Goal: Task Accomplishment & Management: Manage account settings

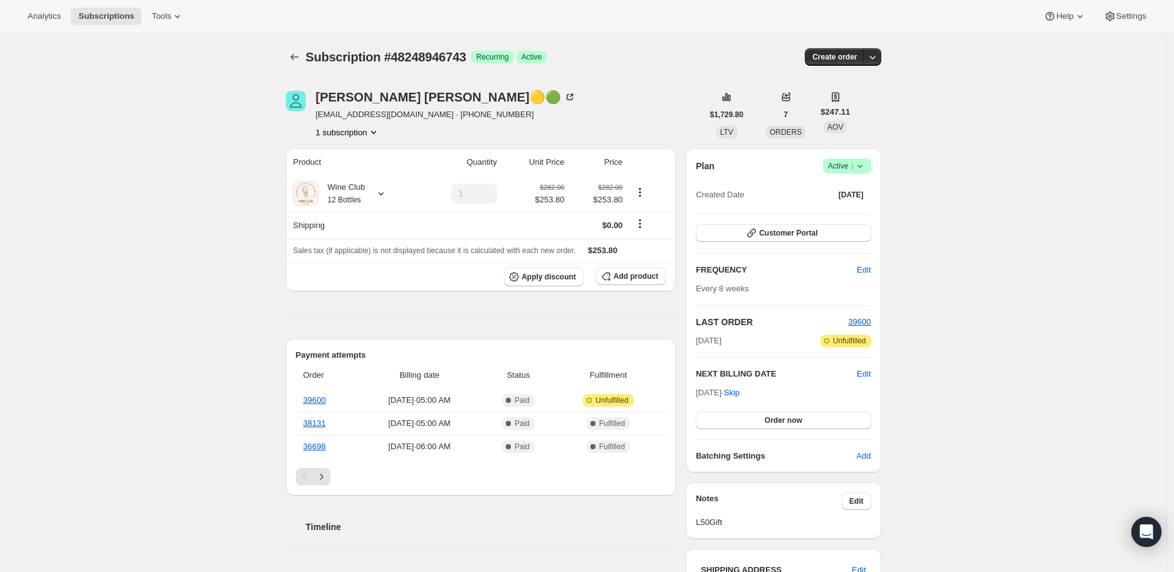
scroll to position [70, 0]
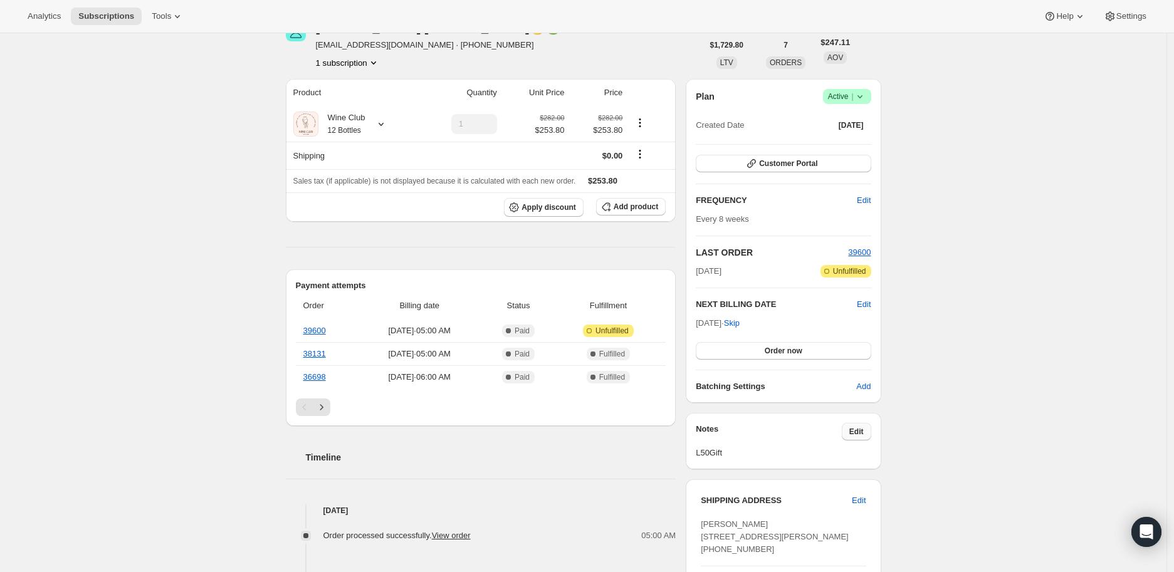
click at [856, 429] on span "Edit" at bounding box center [856, 432] width 14 height 10
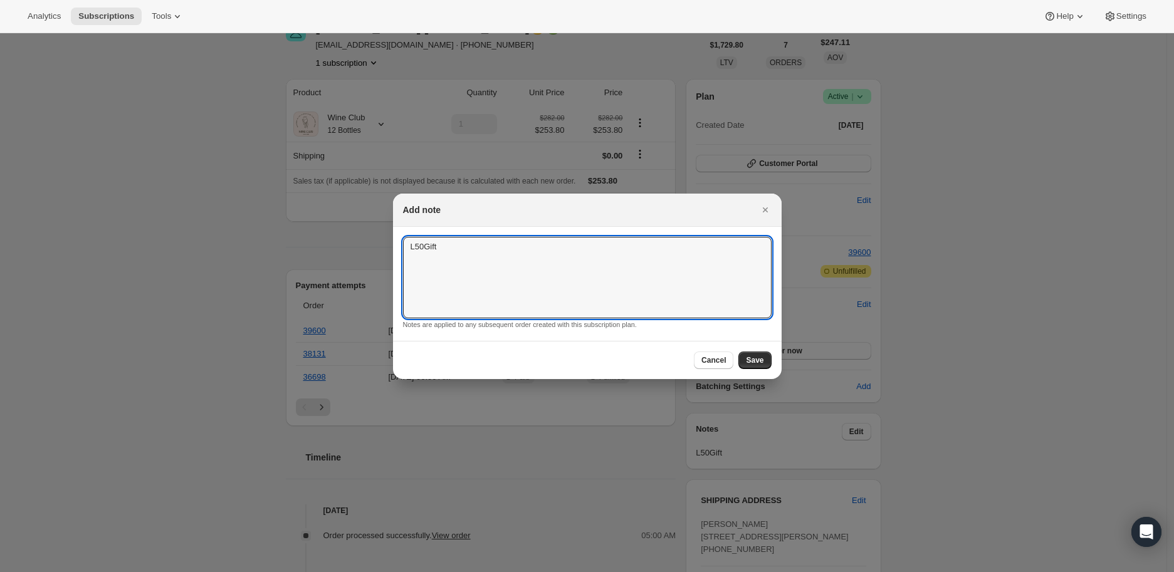
drag, startPoint x: 454, startPoint y: 250, endPoint x: 380, endPoint y: 249, distance: 73.3
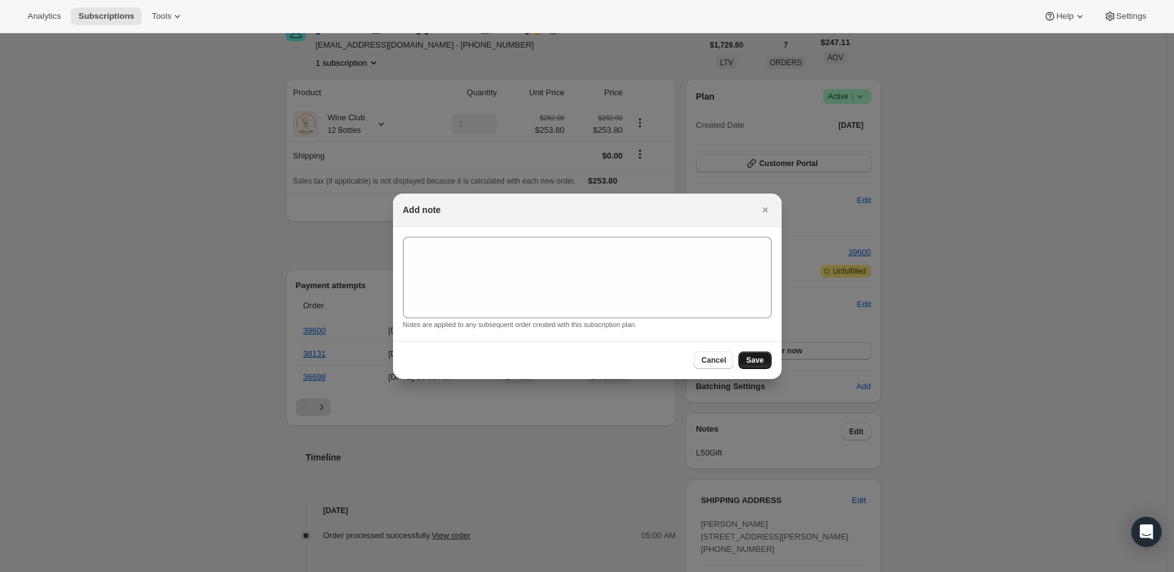
click at [753, 360] on span "Save" at bounding box center [755, 360] width 18 height 10
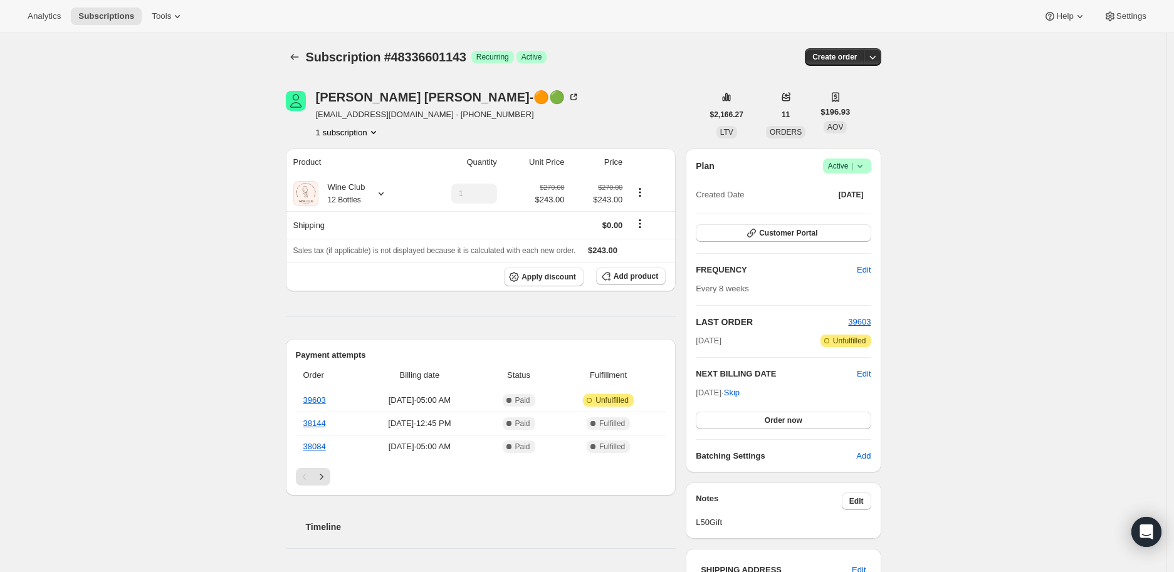
scroll to position [70, 0]
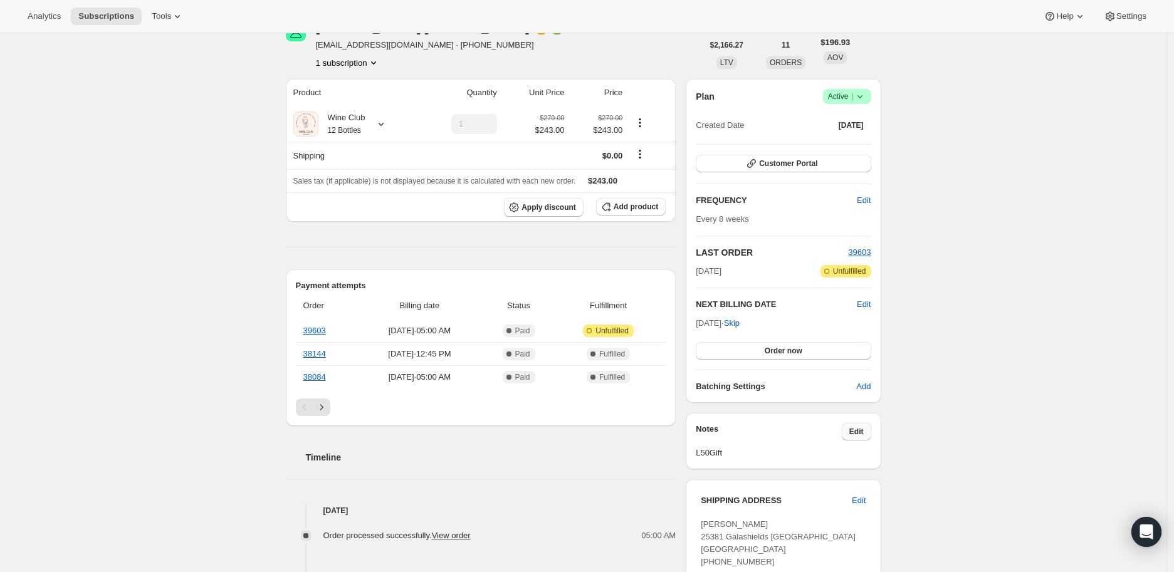
click at [863, 427] on span "Edit" at bounding box center [856, 432] width 14 height 10
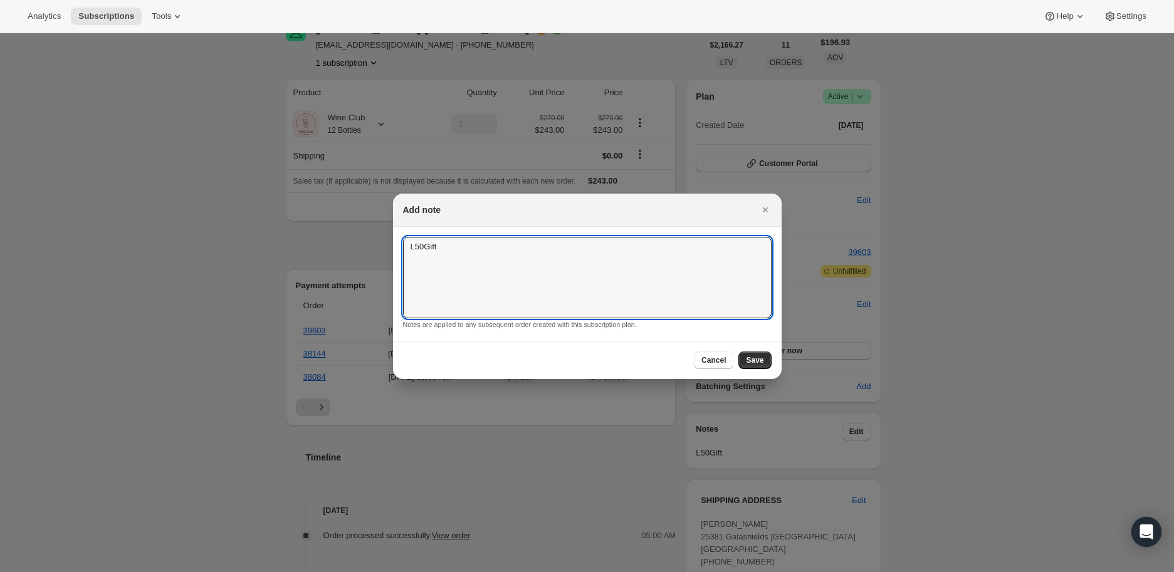
drag, startPoint x: 448, startPoint y: 248, endPoint x: 392, endPoint y: 248, distance: 55.8
click at [399, 248] on section "L50Gift L50Gift Notes are applied to any subsequent order created with this sub…" at bounding box center [587, 284] width 389 height 114
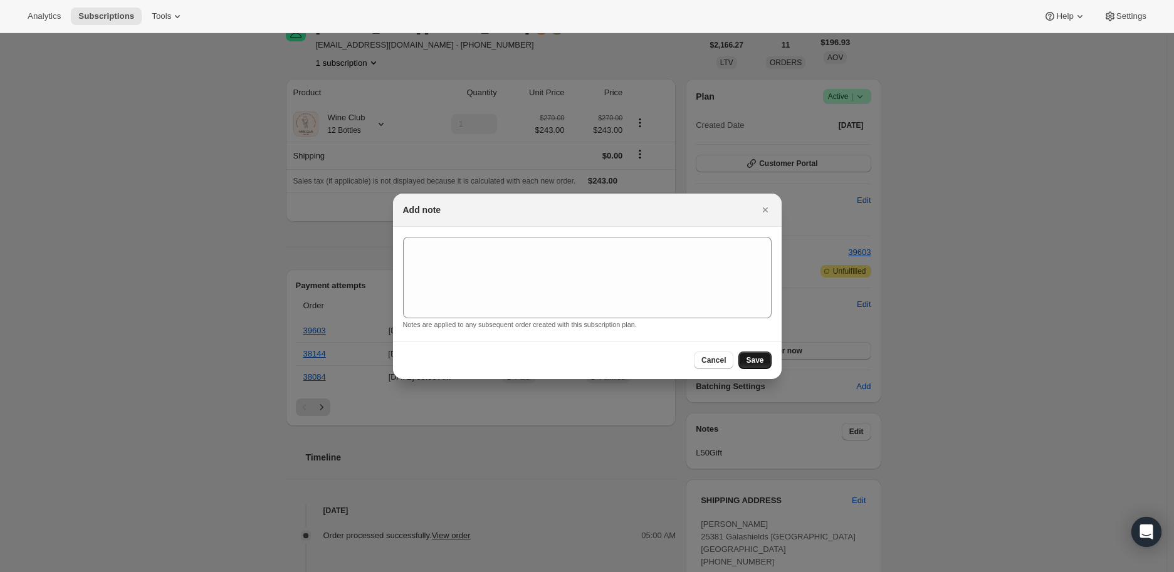
click at [744, 360] on button "Save" at bounding box center [754, 361] width 33 height 18
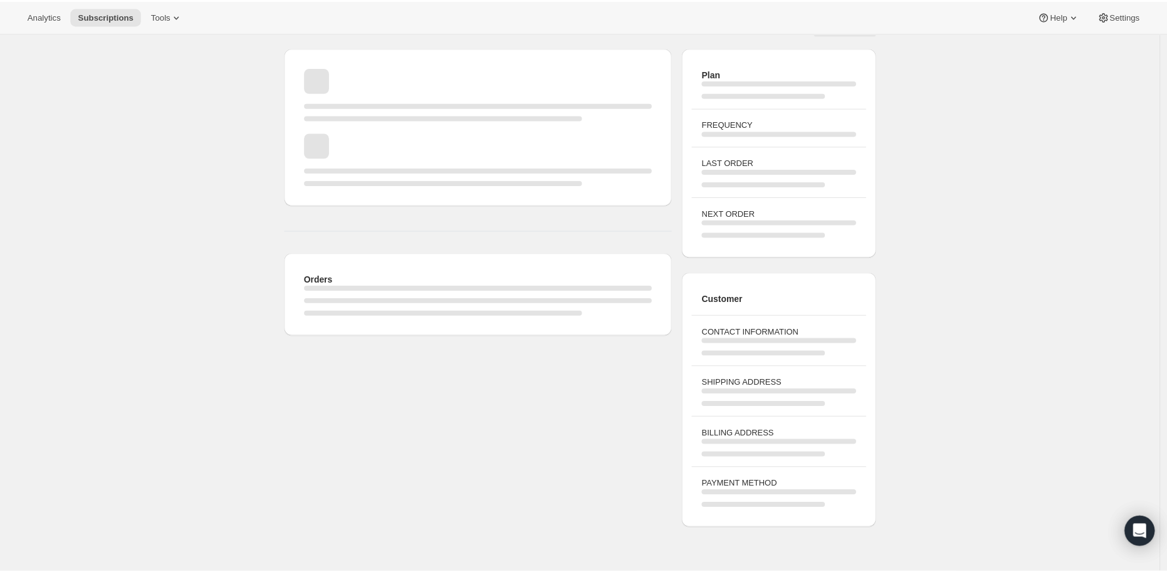
scroll to position [70, 0]
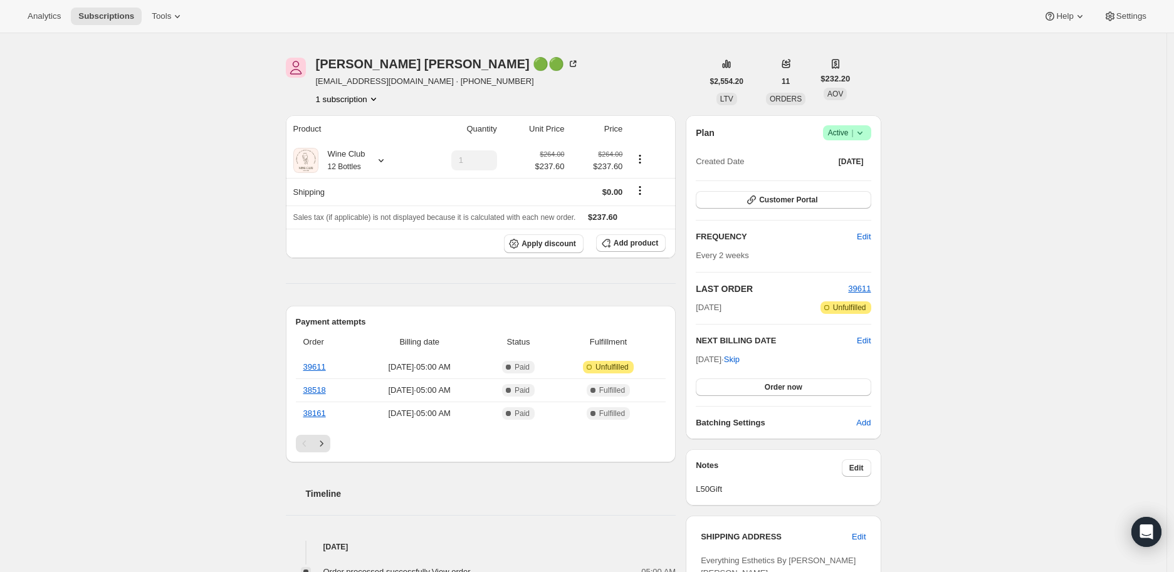
scroll to position [103, 0]
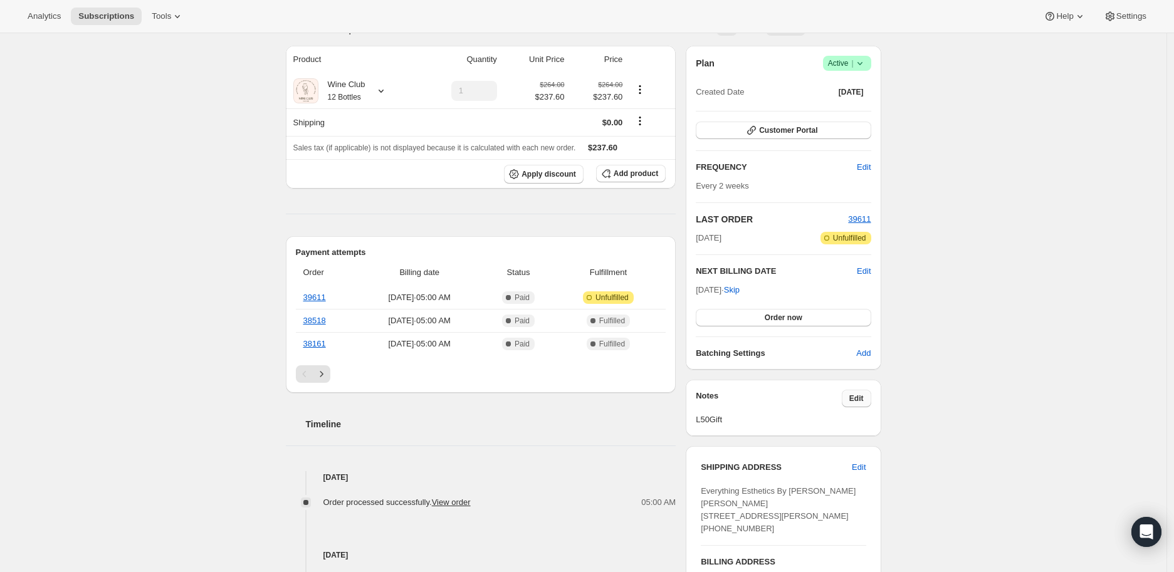
click at [858, 397] on span "Edit" at bounding box center [856, 399] width 14 height 10
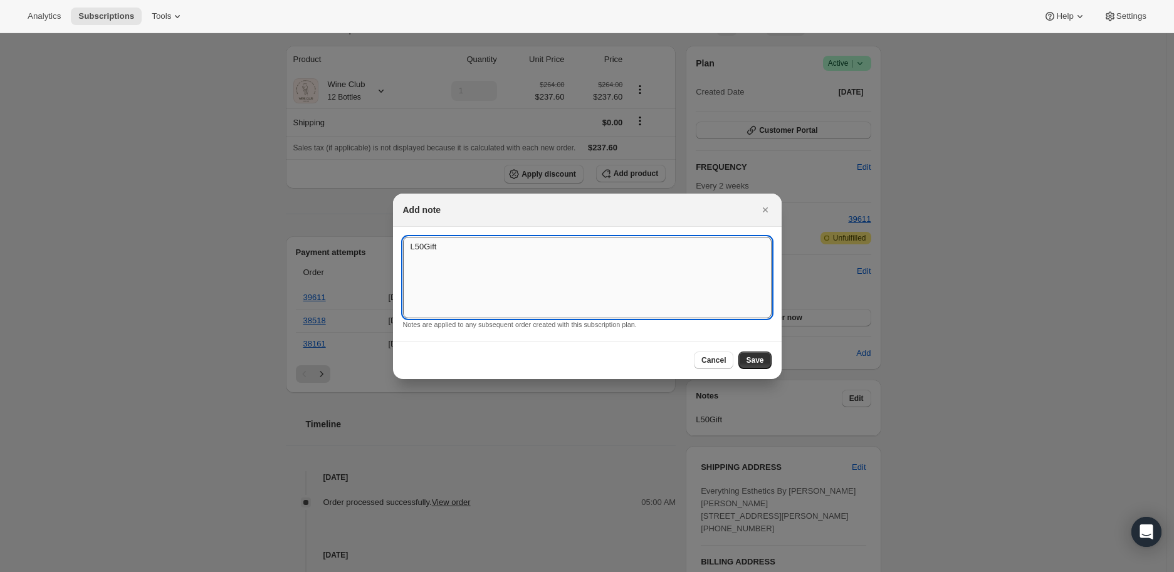
drag, startPoint x: 439, startPoint y: 246, endPoint x: 403, endPoint y: 248, distance: 35.8
click at [404, 248] on textarea "L50Gift" at bounding box center [587, 277] width 368 height 81
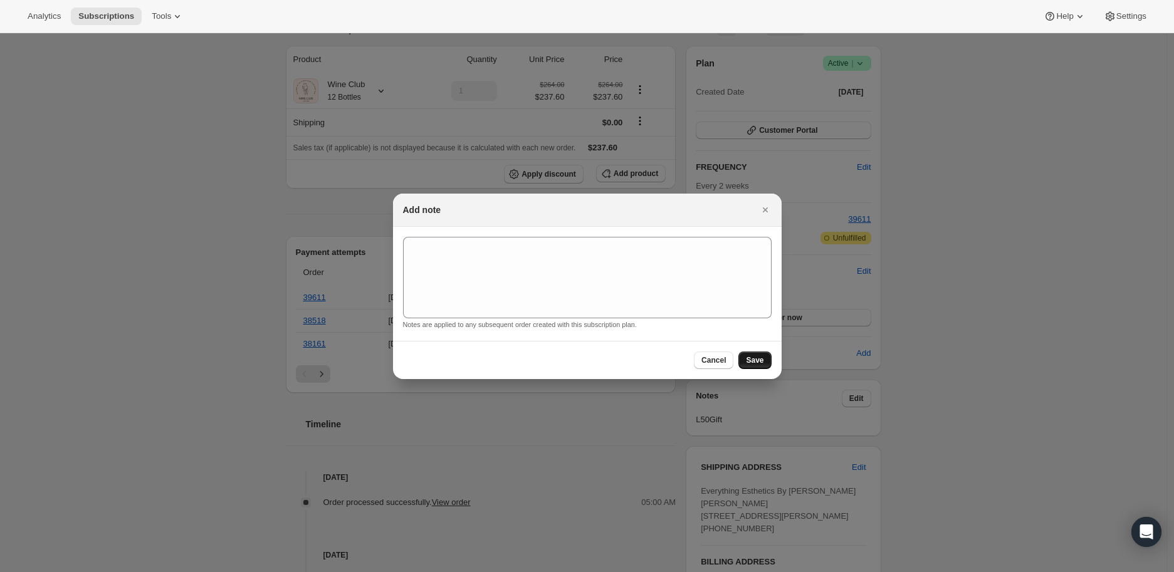
click at [757, 361] on span "Save" at bounding box center [755, 360] width 18 height 10
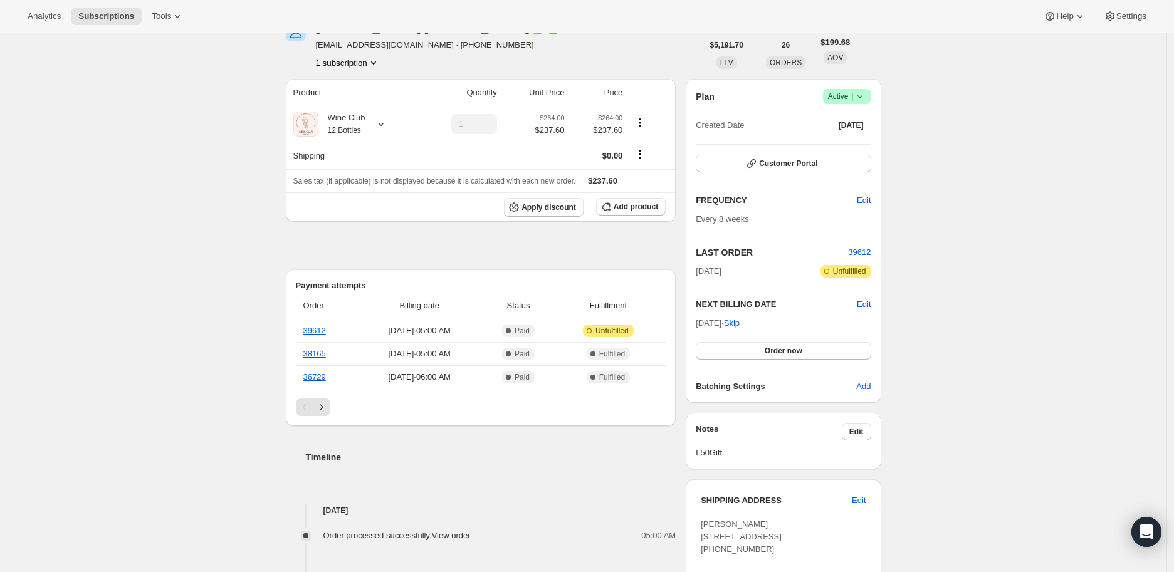
scroll to position [139, 0]
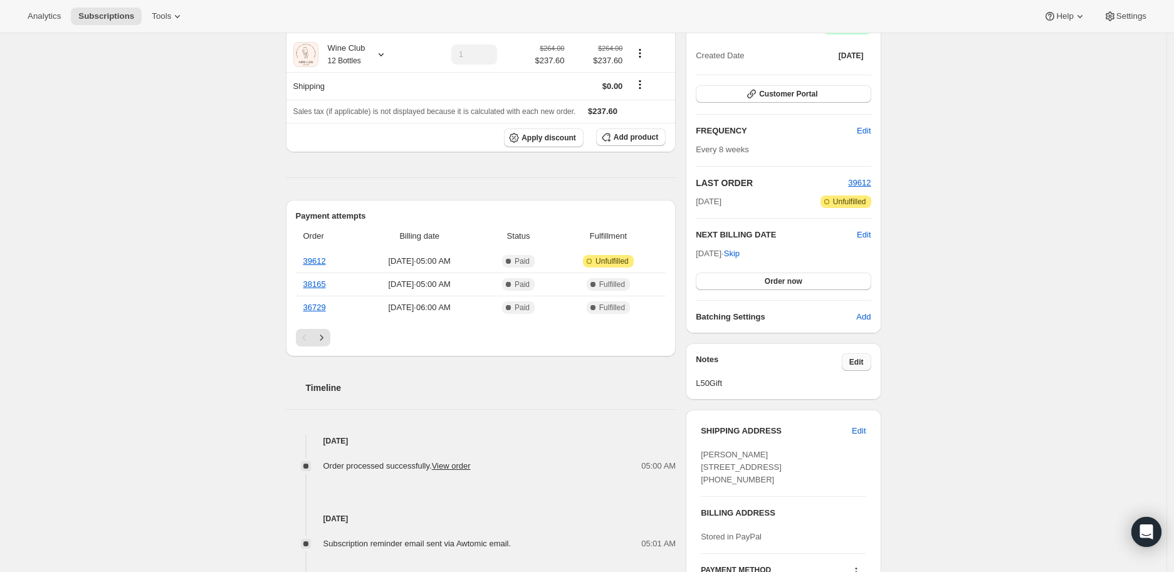
click at [861, 363] on span "Edit" at bounding box center [856, 362] width 14 height 10
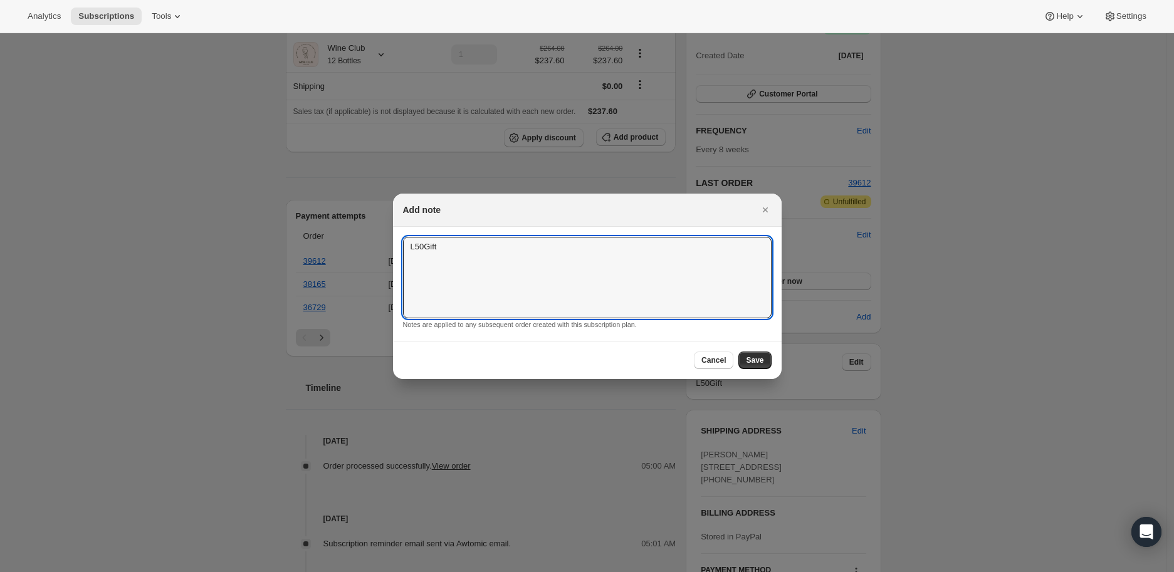
drag, startPoint x: 447, startPoint y: 251, endPoint x: 397, endPoint y: 251, distance: 49.5
click at [397, 251] on section "L50Gift L50Gift Notes are applied to any subsequent order created with this sub…" at bounding box center [587, 284] width 389 height 114
click at [752, 356] on span "Save" at bounding box center [755, 360] width 18 height 10
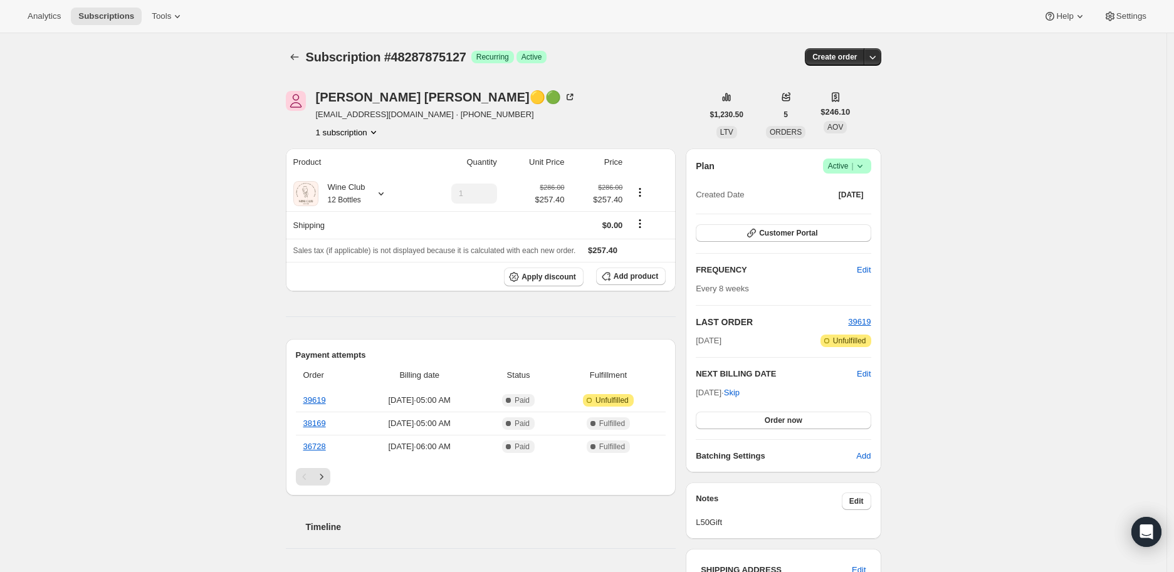
scroll to position [139, 0]
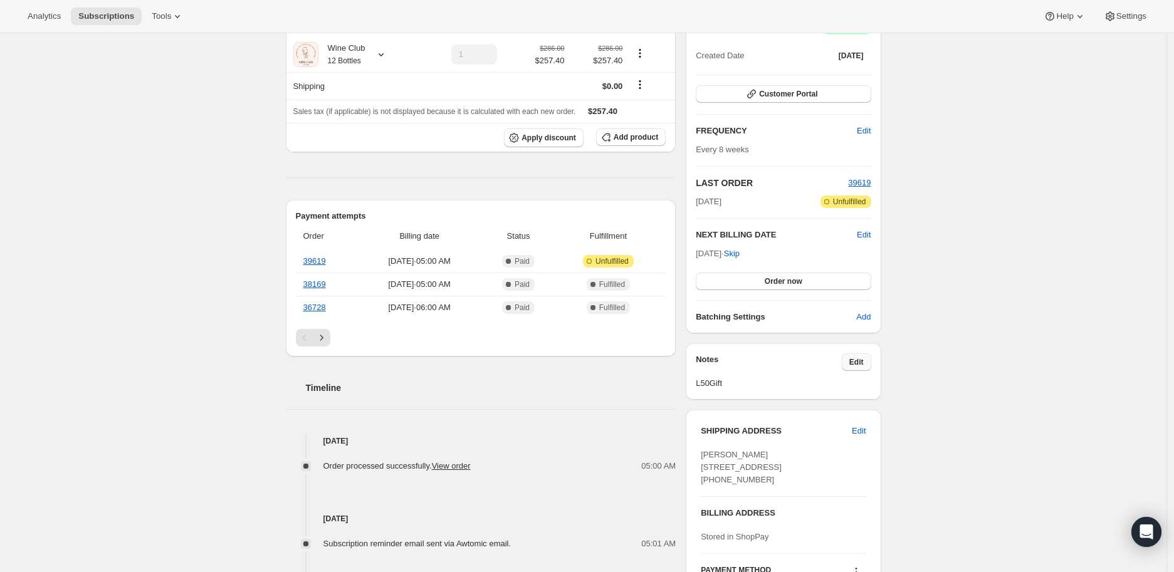
click at [862, 363] on span "Edit" at bounding box center [856, 362] width 14 height 10
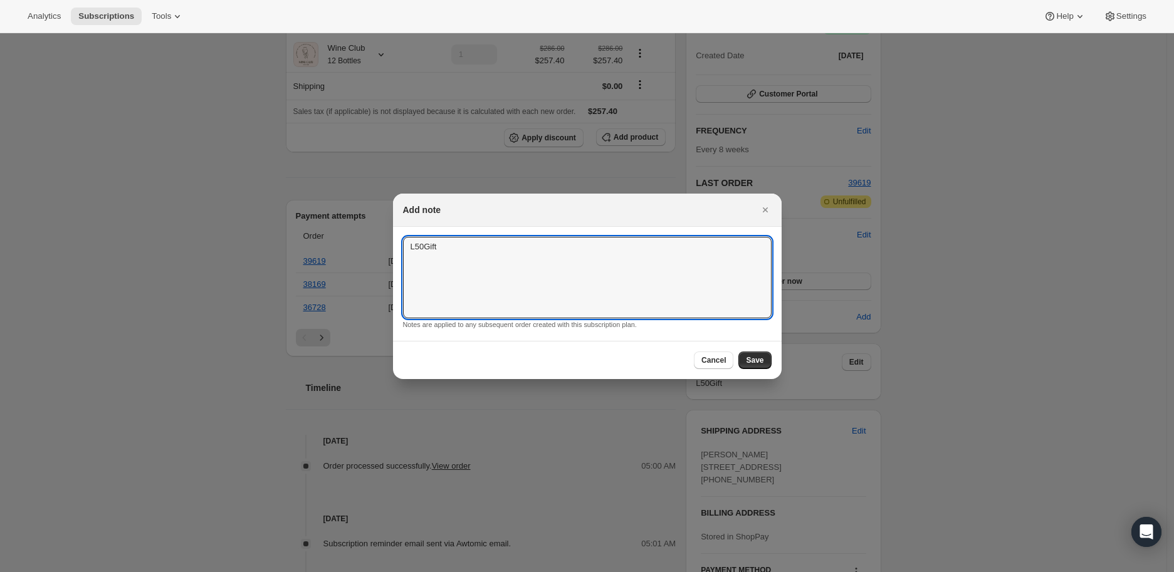
drag, startPoint x: 447, startPoint y: 254, endPoint x: 394, endPoint y: 253, distance: 53.9
click at [396, 253] on section "L50Gift L50Gift Notes are applied to any subsequent order created with this sub…" at bounding box center [587, 284] width 389 height 114
click at [747, 360] on button "Save" at bounding box center [754, 361] width 33 height 18
